Goal: Task Accomplishment & Management: Manage account settings

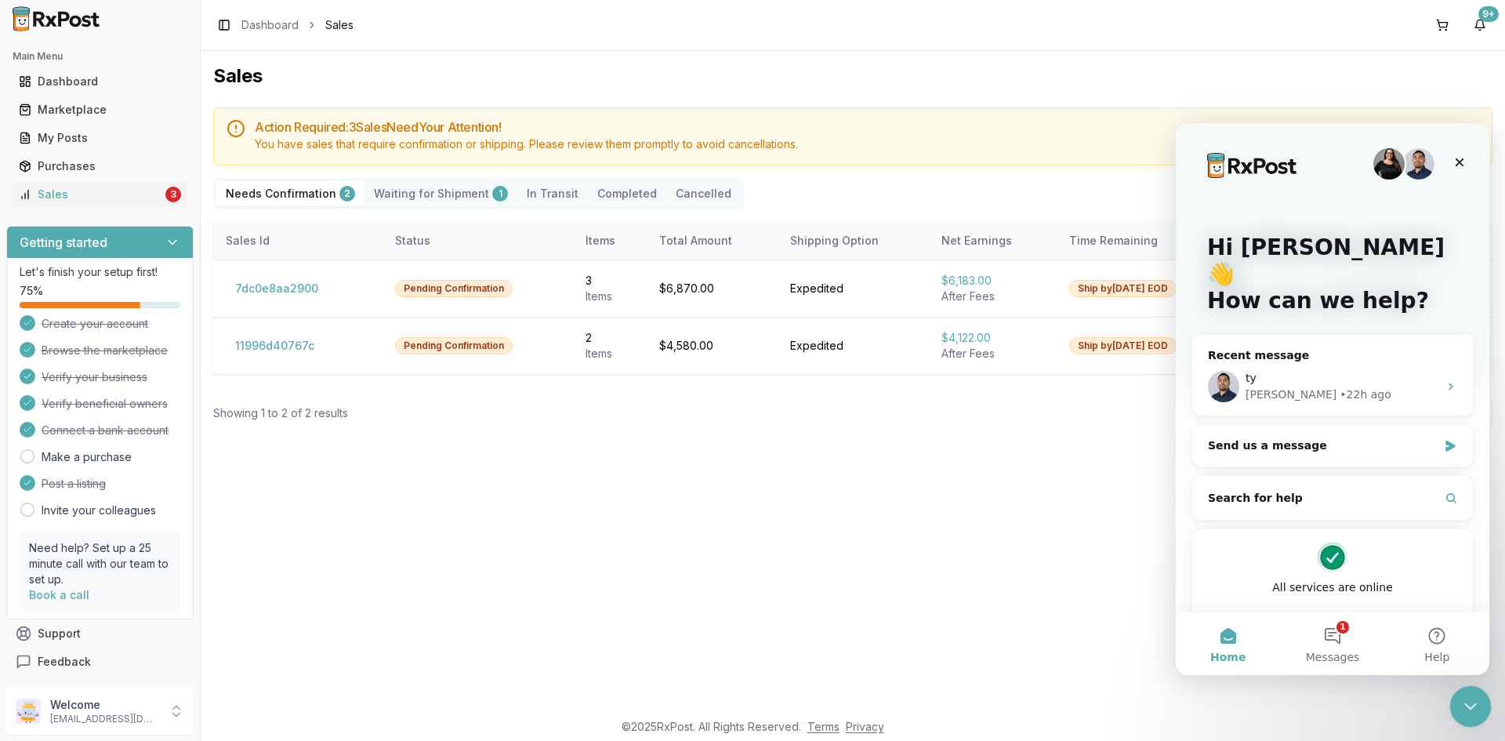
click at [1480, 719] on div "Close Intercom Messenger" at bounding box center [1468, 704] width 38 height 38
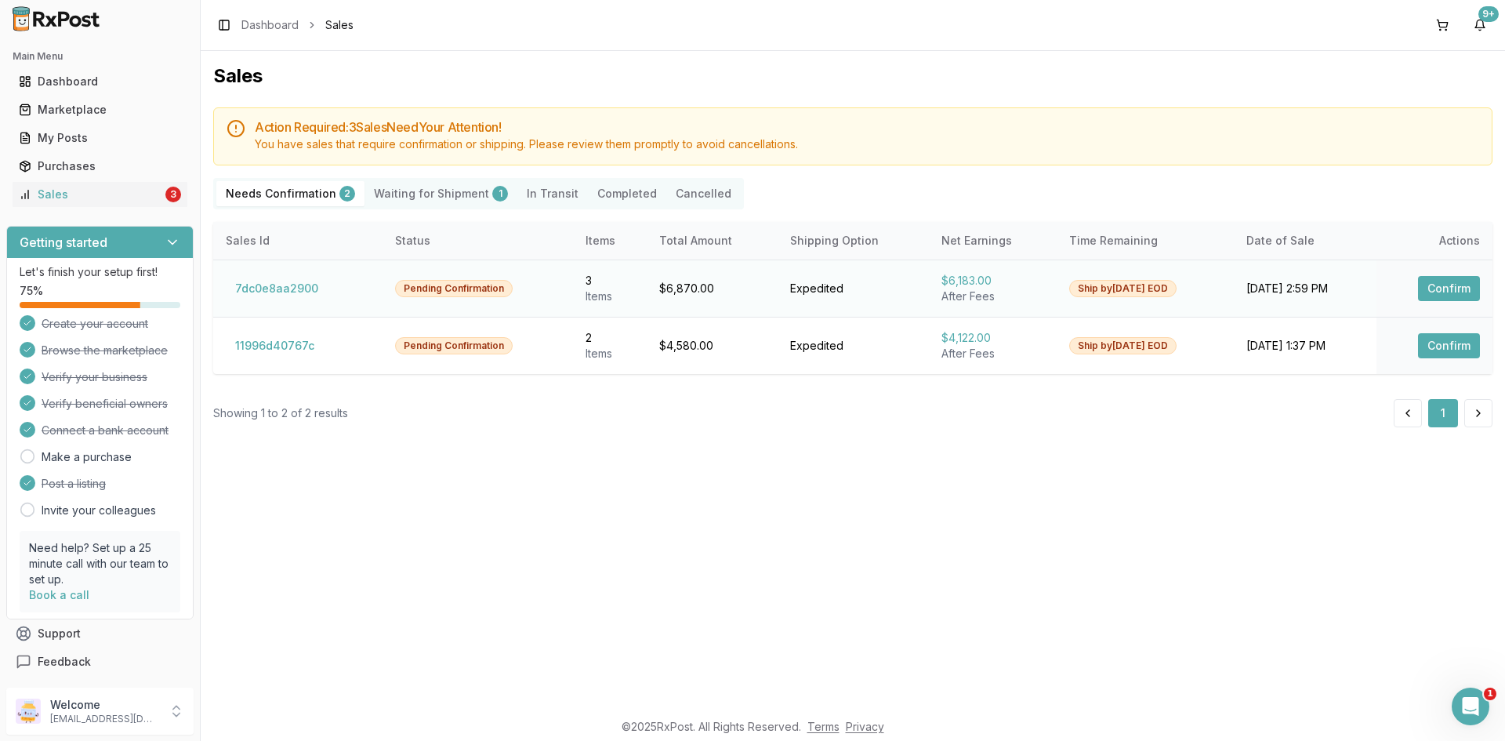
click at [1447, 287] on button "Confirm" at bounding box center [1449, 288] width 62 height 25
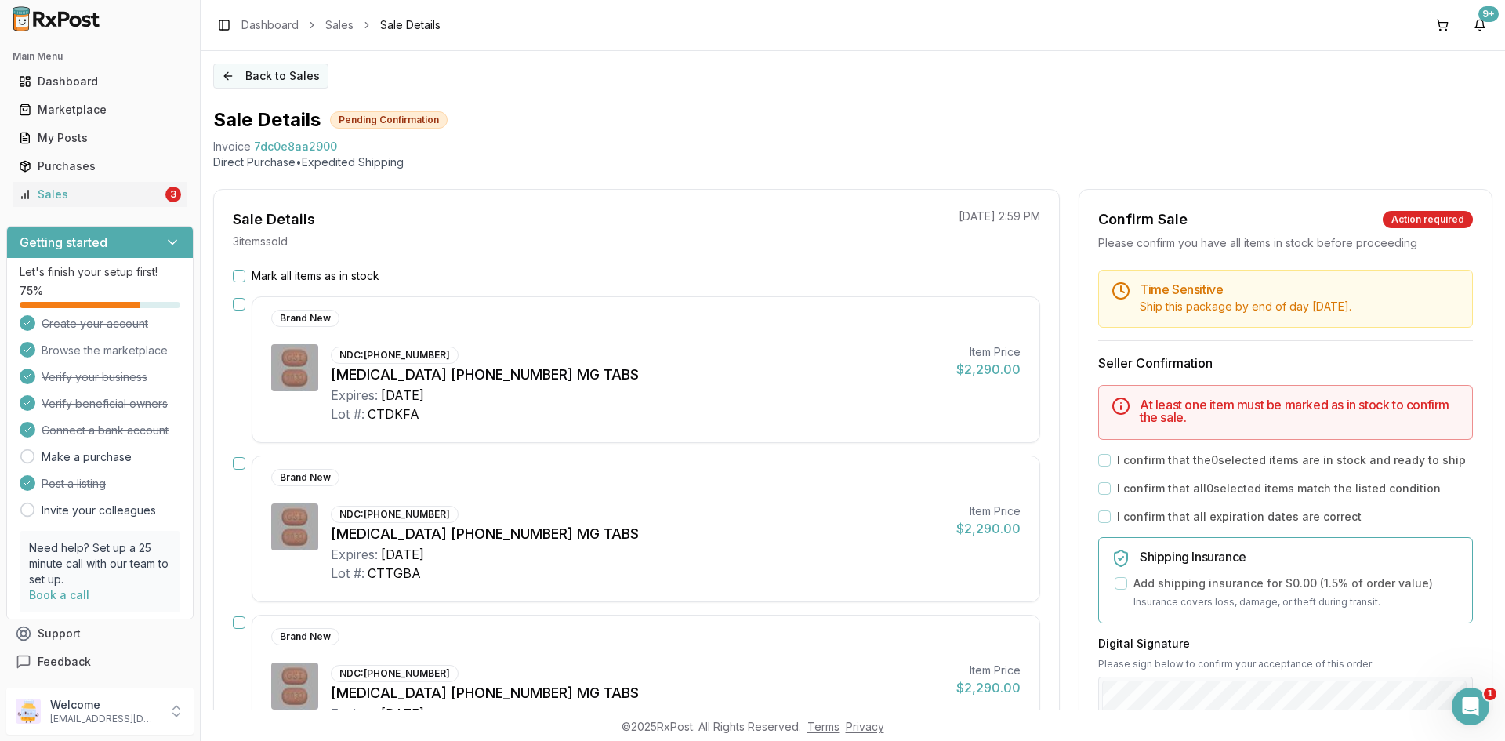
click at [247, 72] on button "Back to Sales" at bounding box center [270, 75] width 115 height 25
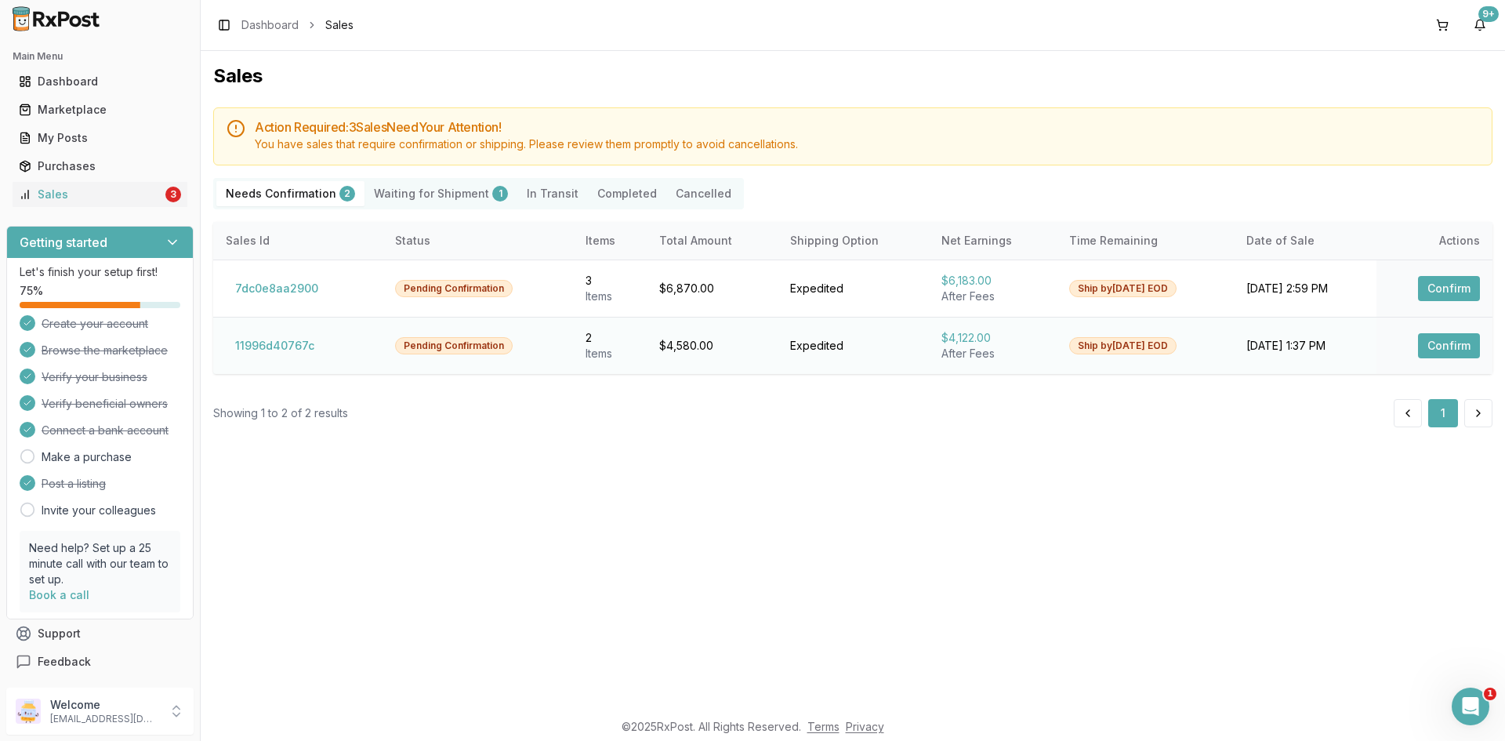
click at [1459, 342] on button "Confirm" at bounding box center [1449, 345] width 62 height 25
